Goal: Task Accomplishment & Management: Complete application form

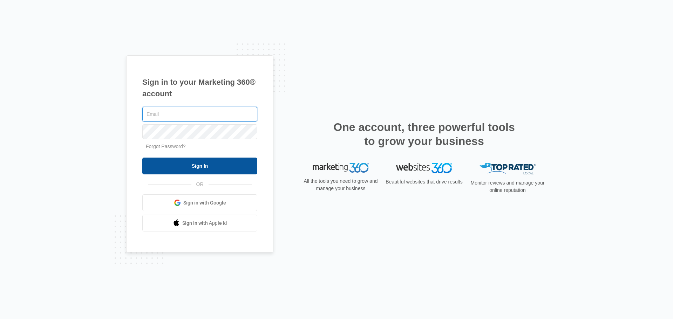
type input "experiencemachineteam@gmail.com"
click at [226, 164] on input "Sign In" at bounding box center [199, 166] width 115 height 17
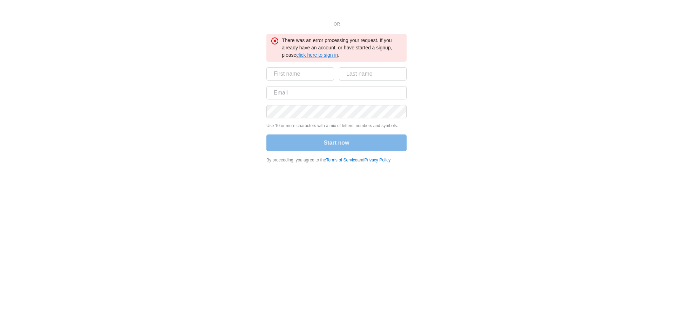
click at [331, 57] on link "click here to sign in" at bounding box center [317, 55] width 42 height 6
click at [317, 53] on link "click here to sign in" at bounding box center [317, 55] width 42 height 6
